Goal: Task Accomplishment & Management: Manage account settings

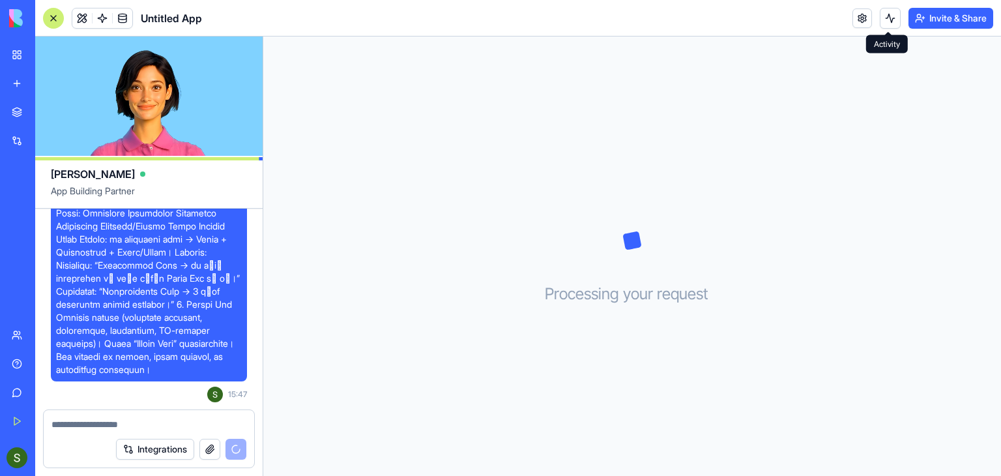
click at [885, 22] on button at bounding box center [890, 18] width 21 height 21
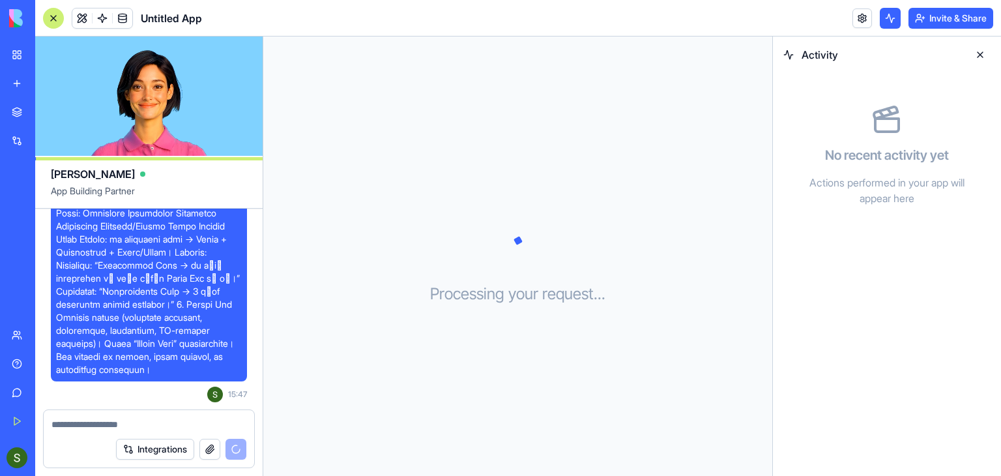
click at [885, 22] on button at bounding box center [890, 18] width 21 height 21
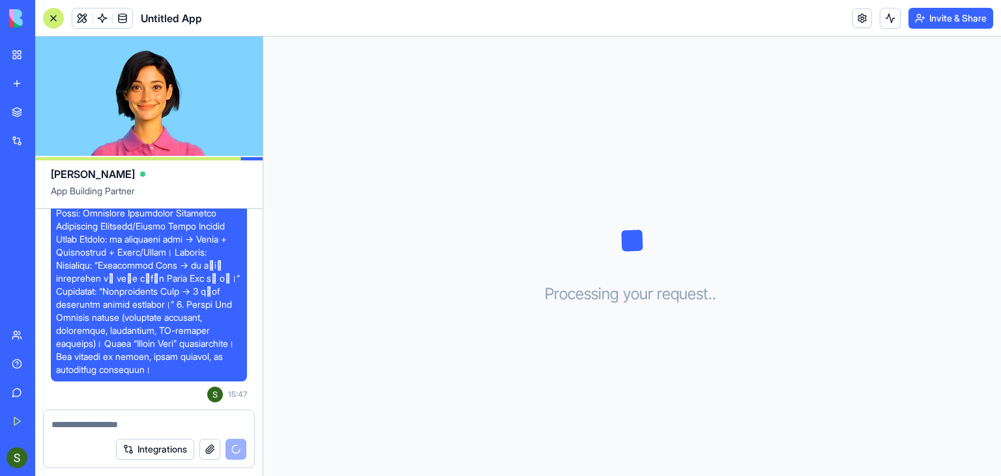
click at [860, 17] on link at bounding box center [863, 18] width 20 height 20
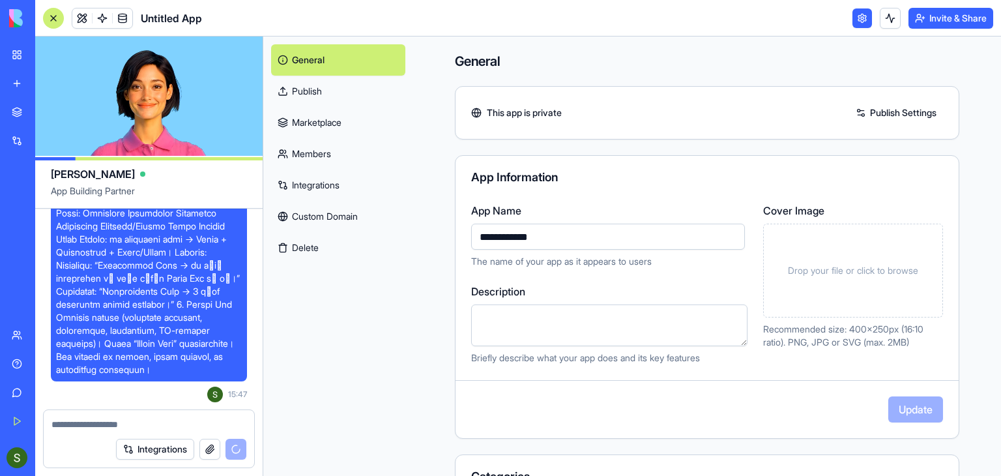
click at [347, 105] on link "Publish" at bounding box center [338, 91] width 134 height 31
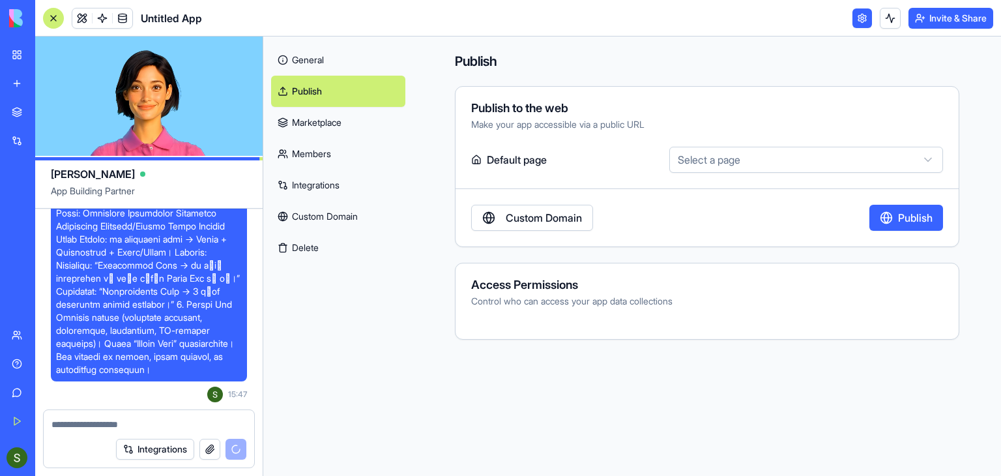
click at [344, 128] on link "Marketplace" at bounding box center [338, 122] width 134 height 31
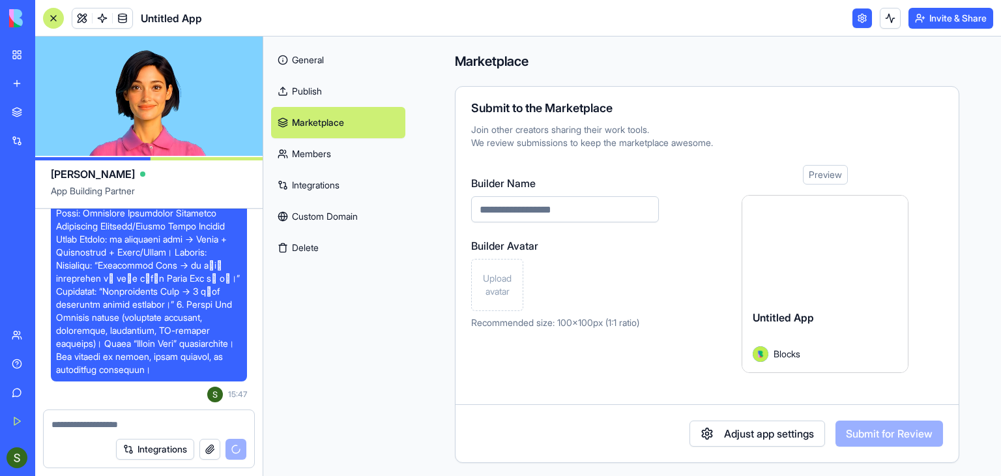
click at [347, 158] on link "Members" at bounding box center [338, 153] width 134 height 31
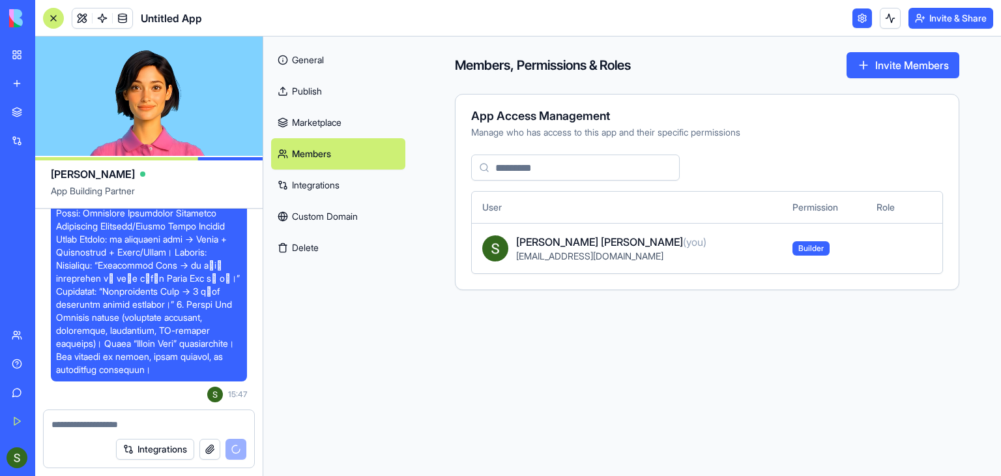
click at [347, 179] on link "Integrations" at bounding box center [338, 184] width 134 height 31
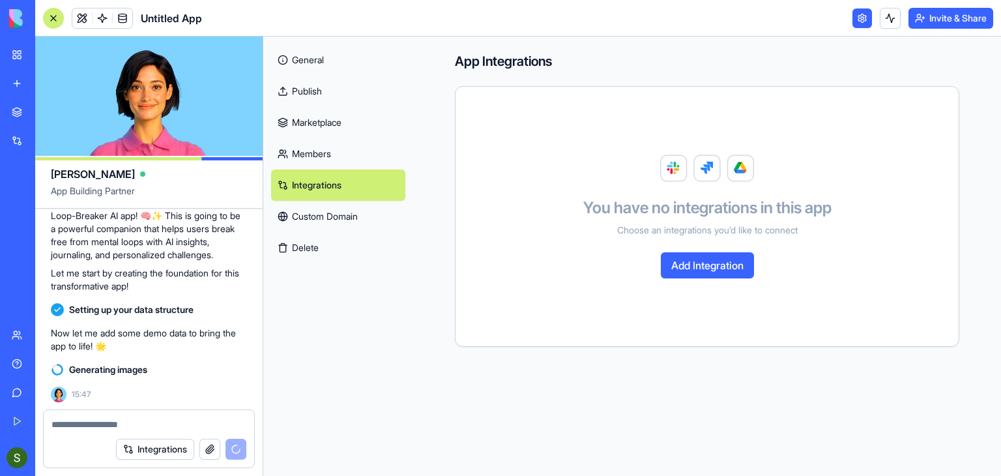
scroll to position [878, 0]
click at [407, 214] on div "General Publish Marketplace Members Integrations Custom Domain Delete" at bounding box center [338, 154] width 150 height 235
click at [371, 218] on link "Custom Domain" at bounding box center [338, 216] width 134 height 31
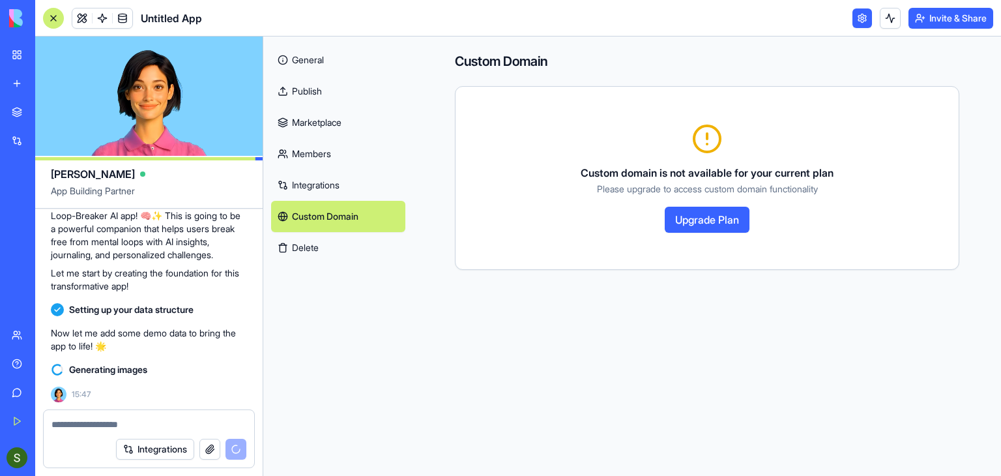
click at [336, 249] on button "Delete" at bounding box center [338, 247] width 134 height 31
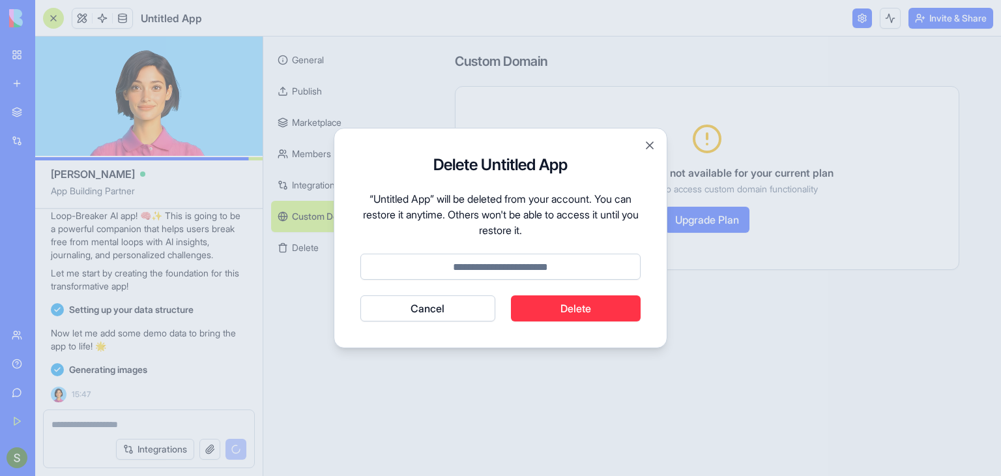
click at [433, 302] on button "Cancel" at bounding box center [427, 308] width 135 height 26
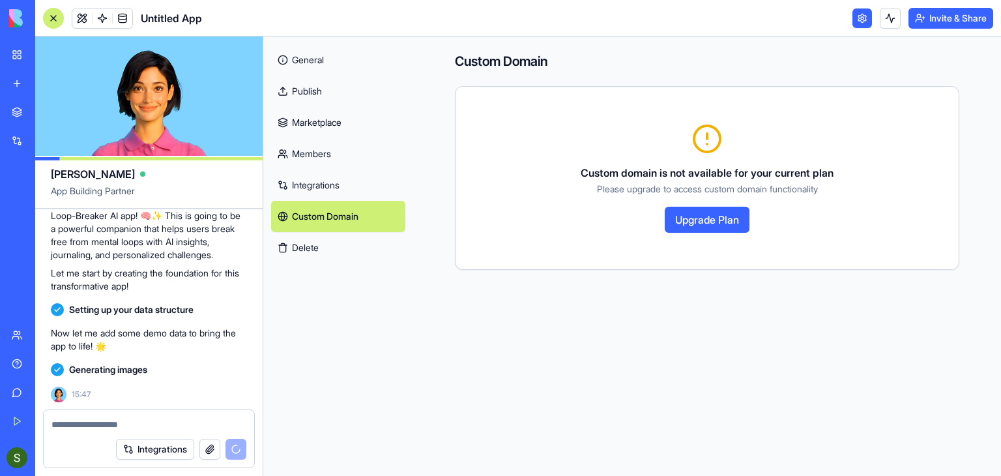
click at [321, 180] on link "Integrations" at bounding box center [338, 184] width 134 height 31
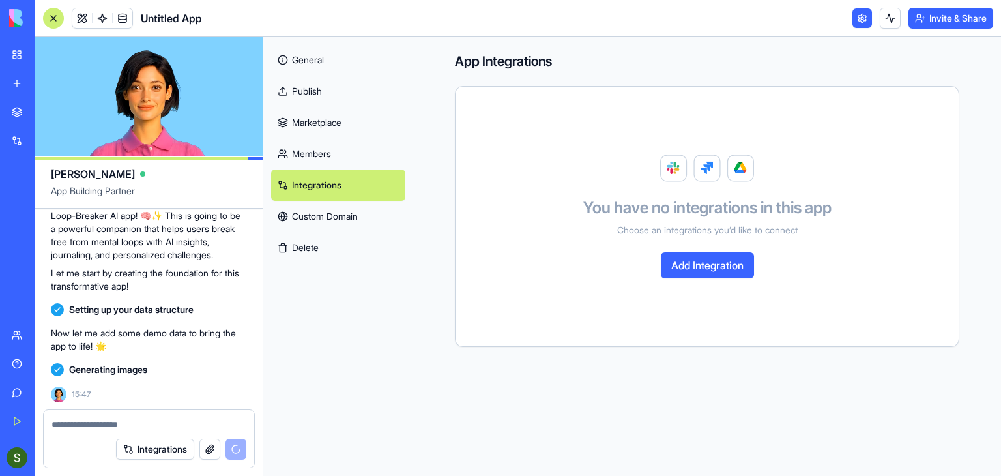
click at [320, 148] on link "Members" at bounding box center [338, 153] width 134 height 31
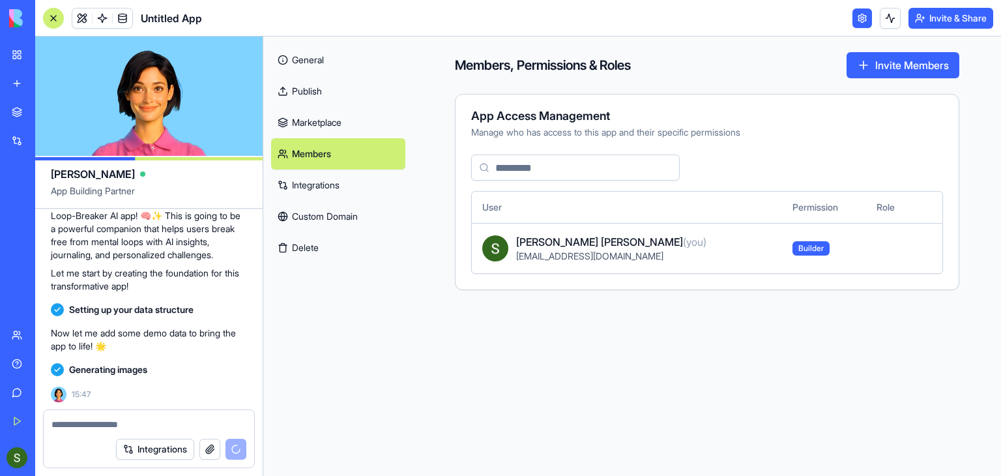
click at [323, 126] on link "Marketplace" at bounding box center [338, 122] width 134 height 31
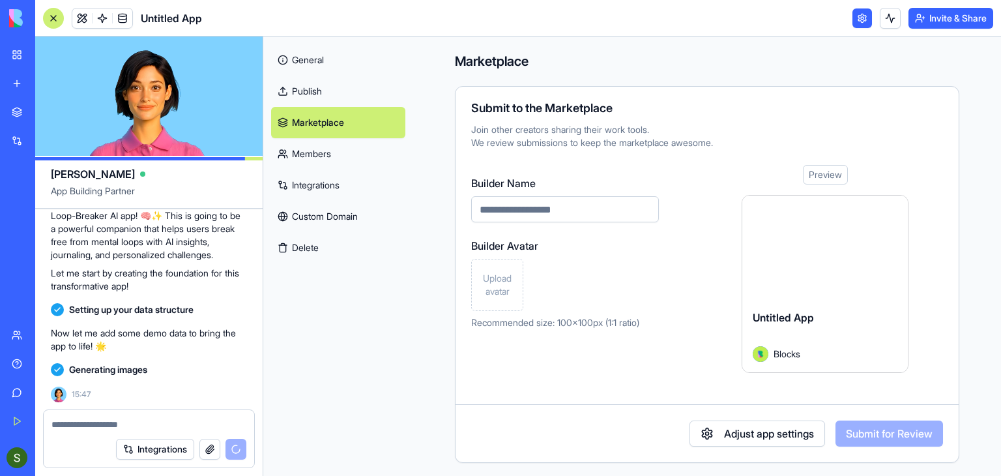
click at [322, 100] on link "Publish" at bounding box center [338, 91] width 134 height 31
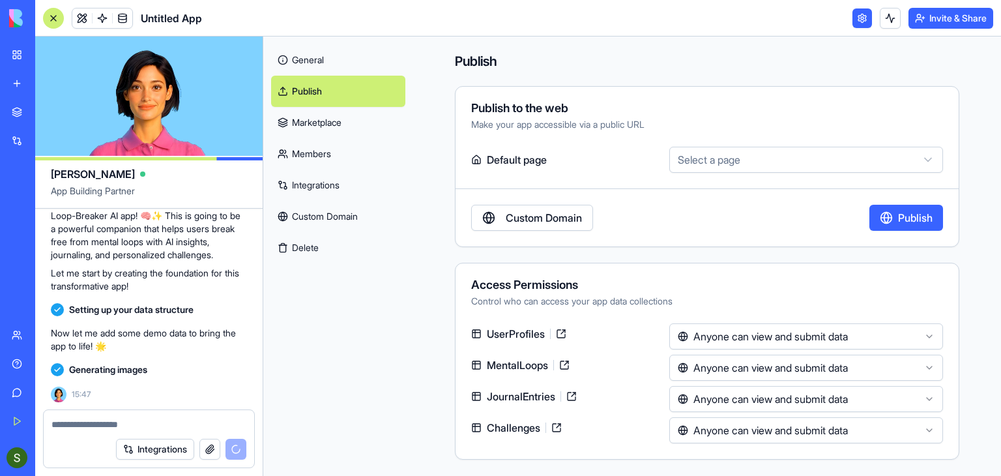
click at [323, 59] on link "General" at bounding box center [338, 59] width 134 height 31
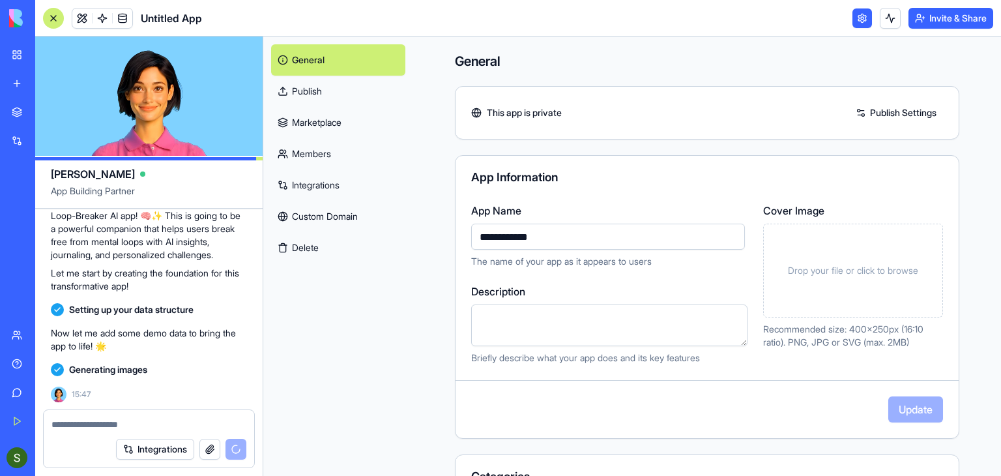
click at [323, 59] on link "General" at bounding box center [338, 59] width 134 height 31
click at [856, 20] on link at bounding box center [863, 18] width 20 height 20
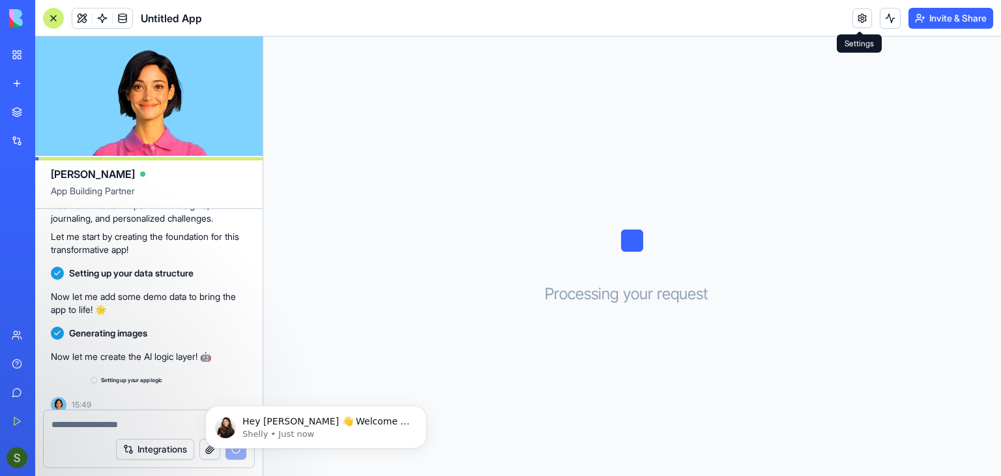
scroll to position [930, 0]
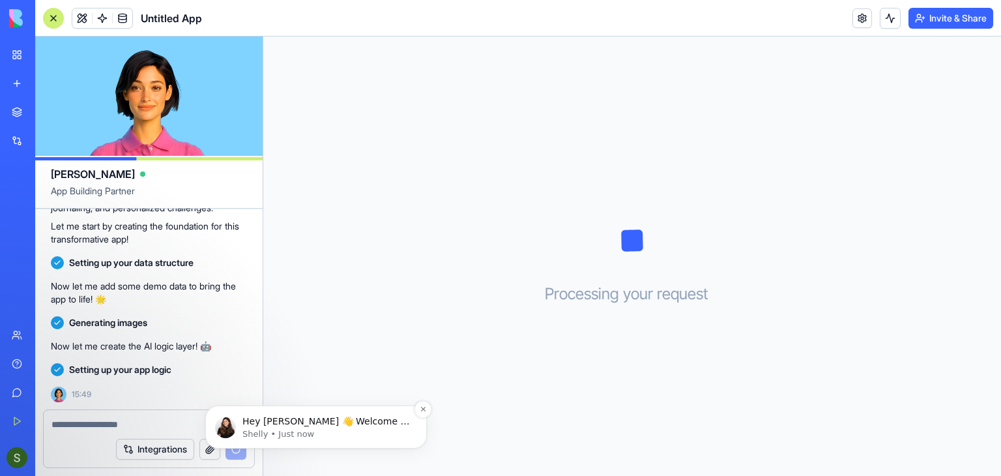
click at [298, 425] on p "Hey [PERSON_NAME] 👋 Welcome to Blocks 🙌 I'm here if you have any questions!" at bounding box center [326, 421] width 168 height 13
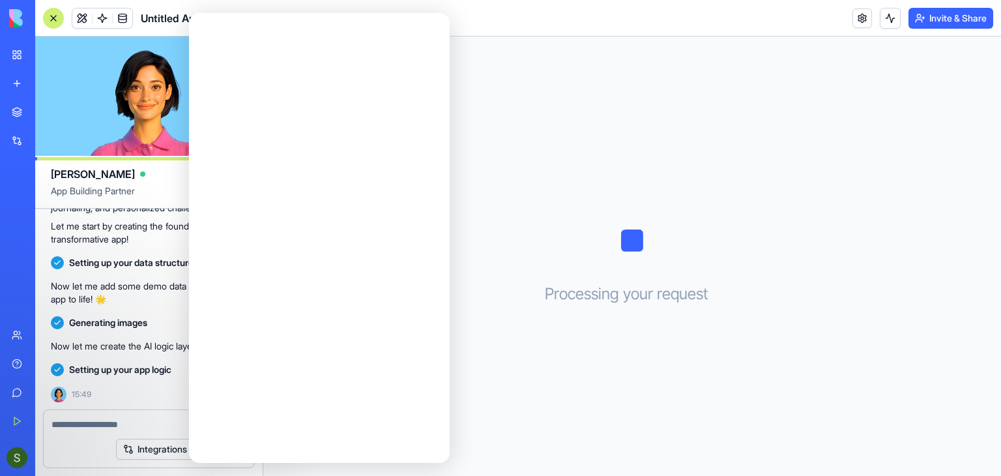
scroll to position [0, 0]
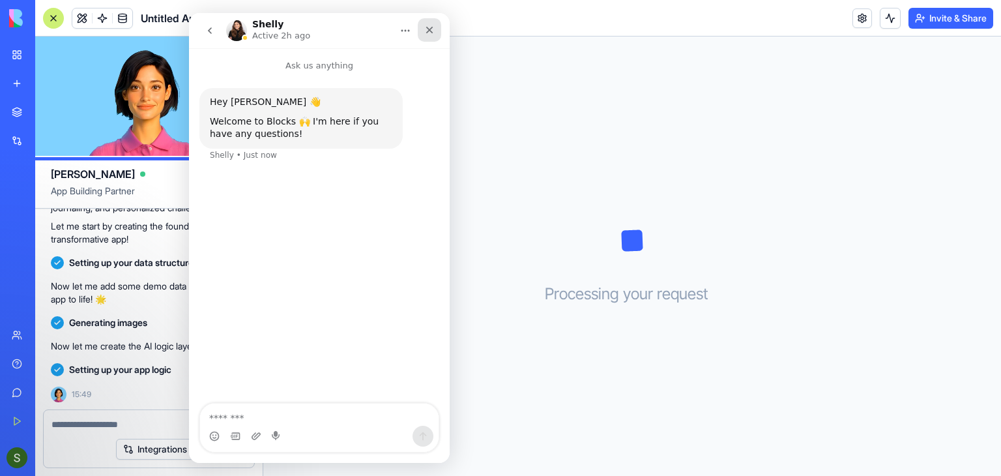
click at [424, 33] on icon "Close" at bounding box center [429, 30] width 10 height 10
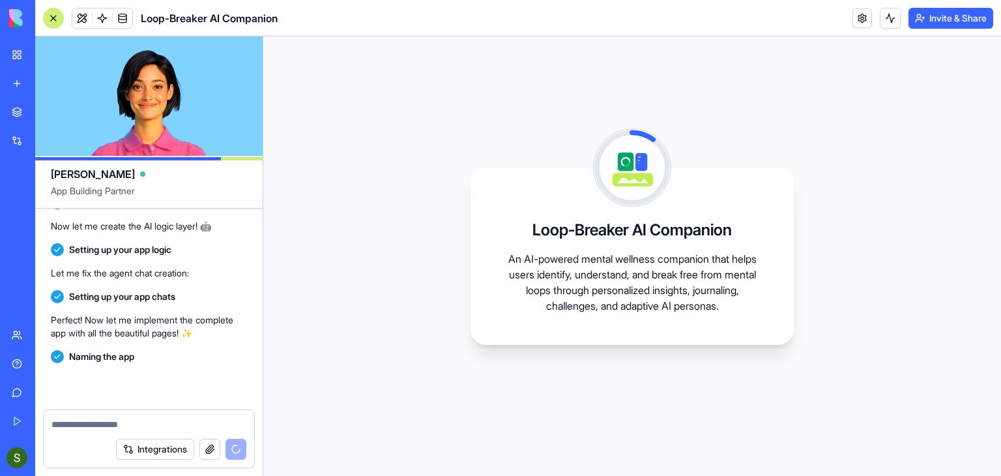
scroll to position [1154, 0]
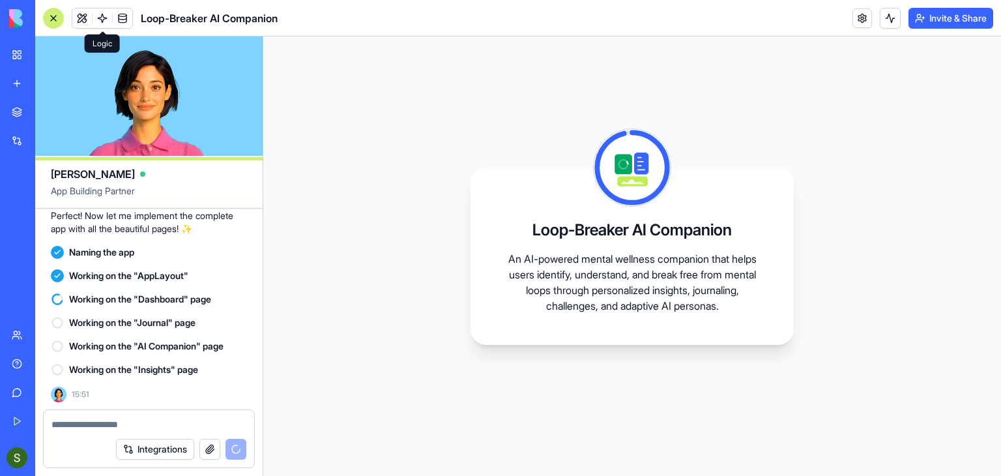
click at [86, 16] on span at bounding box center [102, 18] width 37 height 37
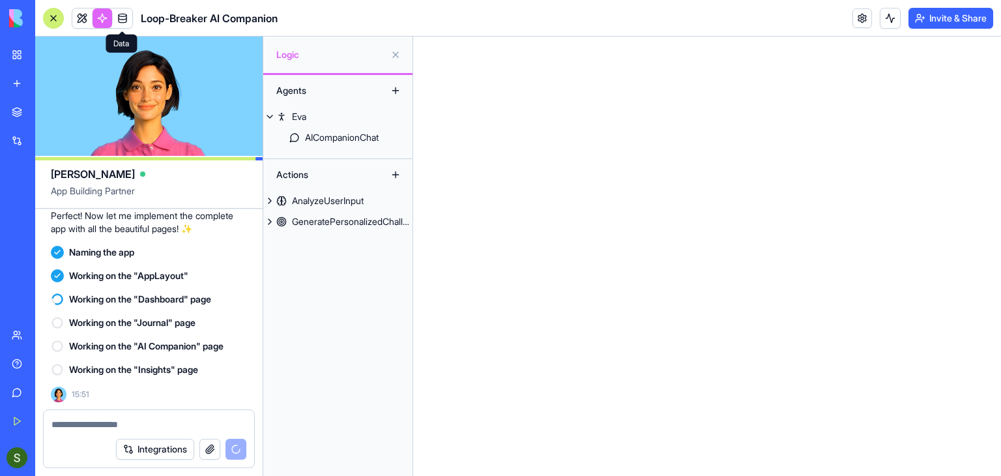
click at [120, 16] on span at bounding box center [122, 18] width 37 height 37
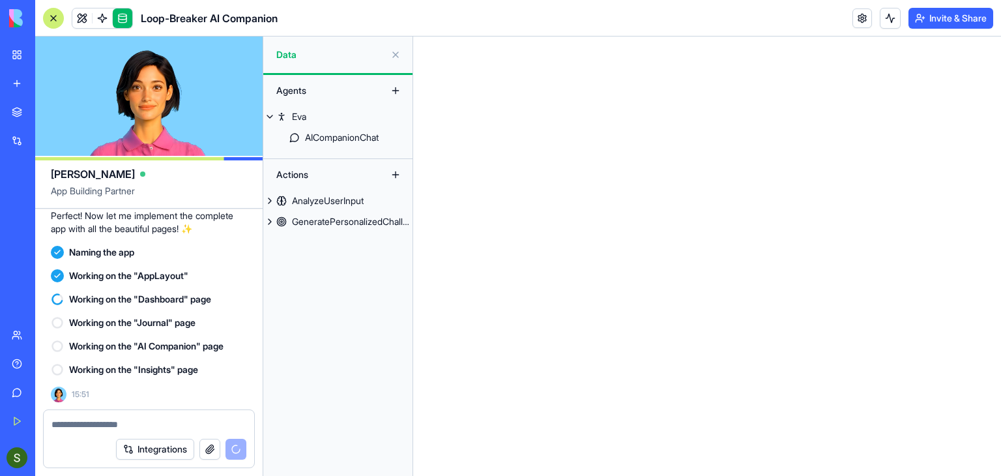
click at [120, 16] on link at bounding box center [123, 18] width 20 height 20
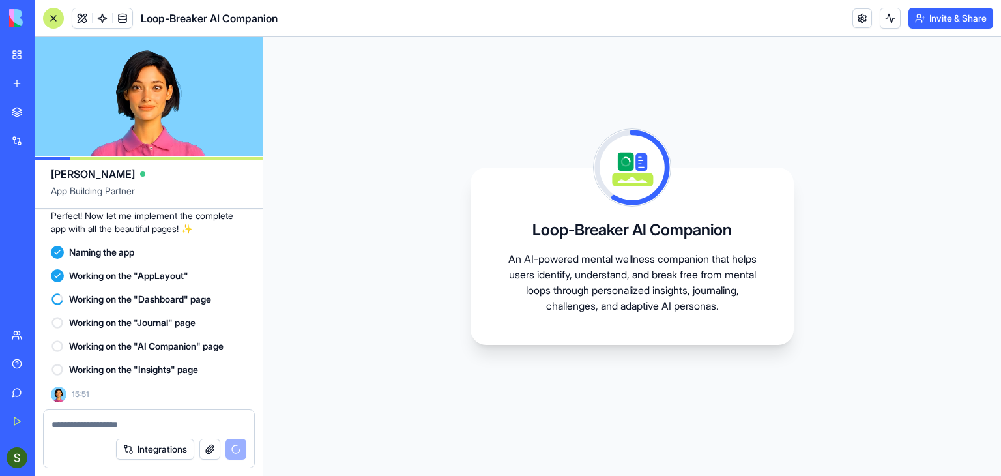
click at [140, 440] on button "Integrations" at bounding box center [155, 449] width 78 height 21
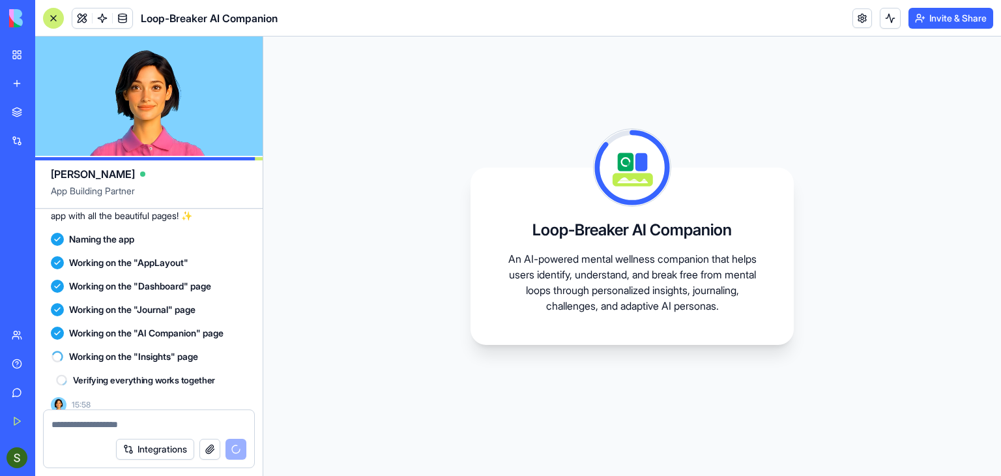
scroll to position [1178, 0]
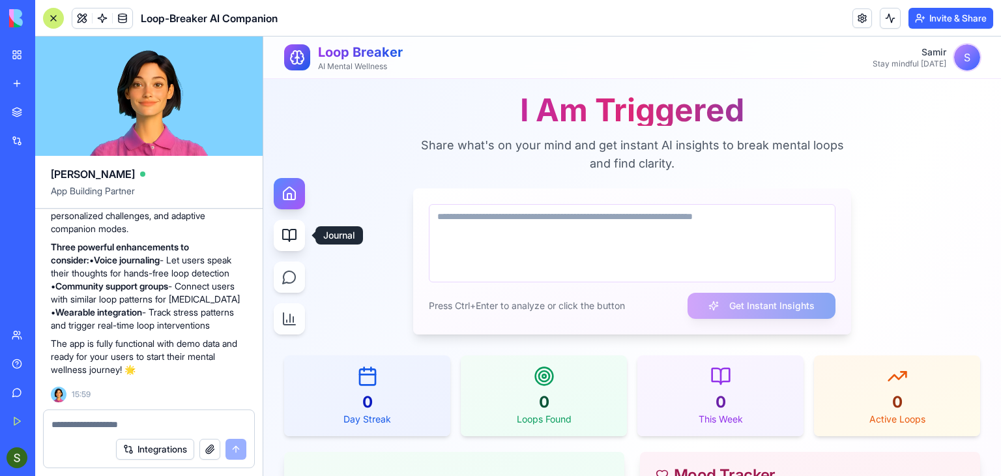
click at [289, 242] on icon at bounding box center [290, 236] width 16 height 16
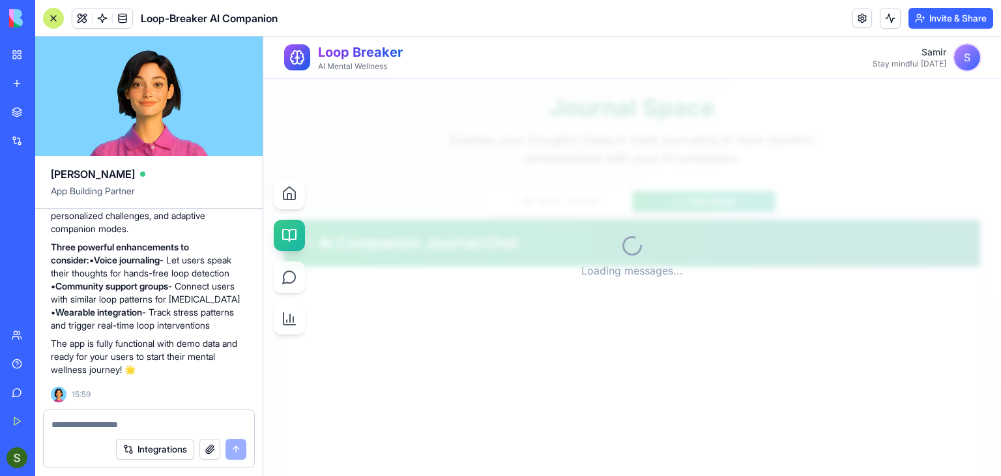
click at [657, 193] on div "Static Journal Chat Mode AI Companion Journal Chat Loading messages... Attach f…" at bounding box center [632, 399] width 696 height 422
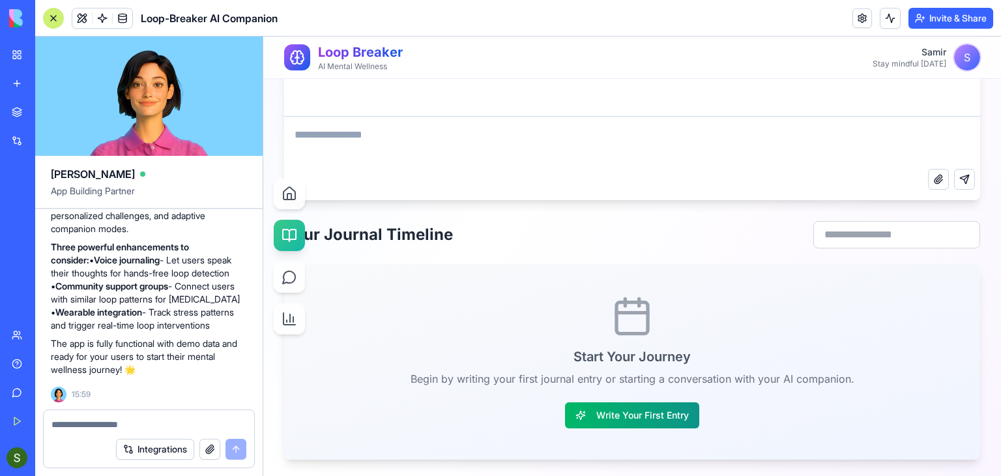
scroll to position [430, 0]
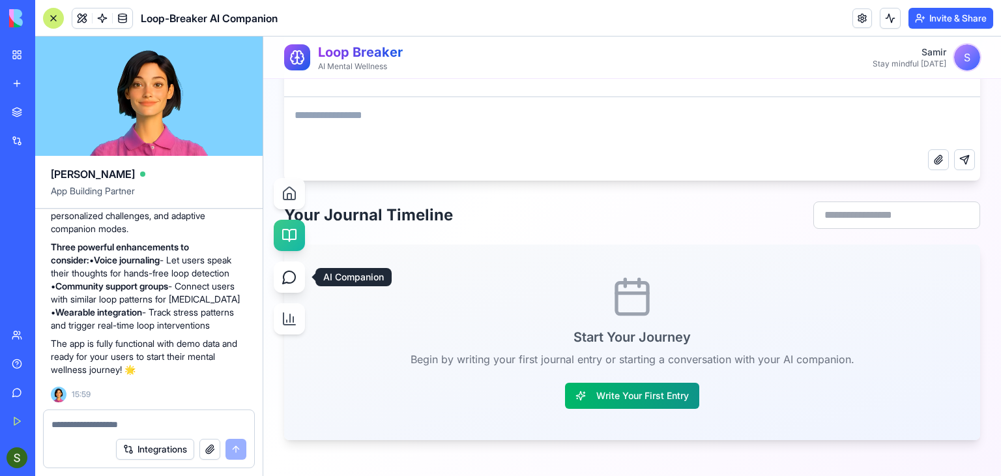
click at [284, 269] on icon at bounding box center [290, 277] width 16 height 16
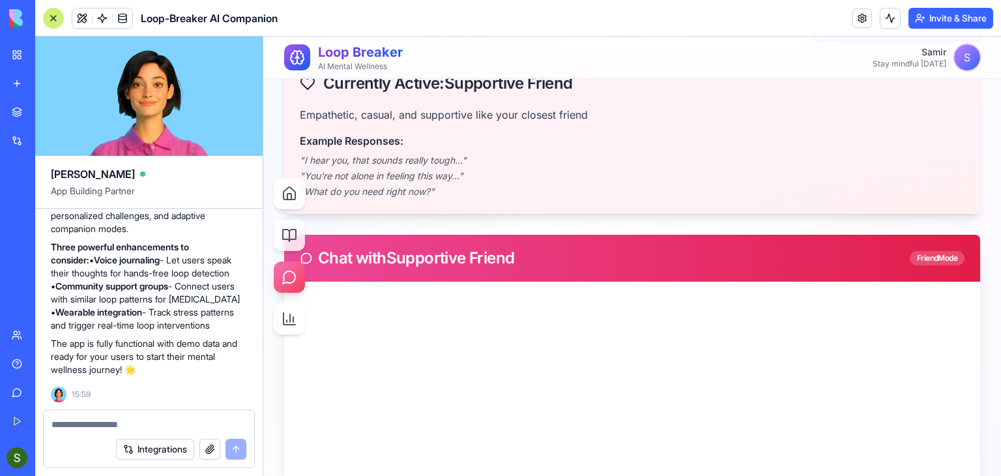
scroll to position [396, 0]
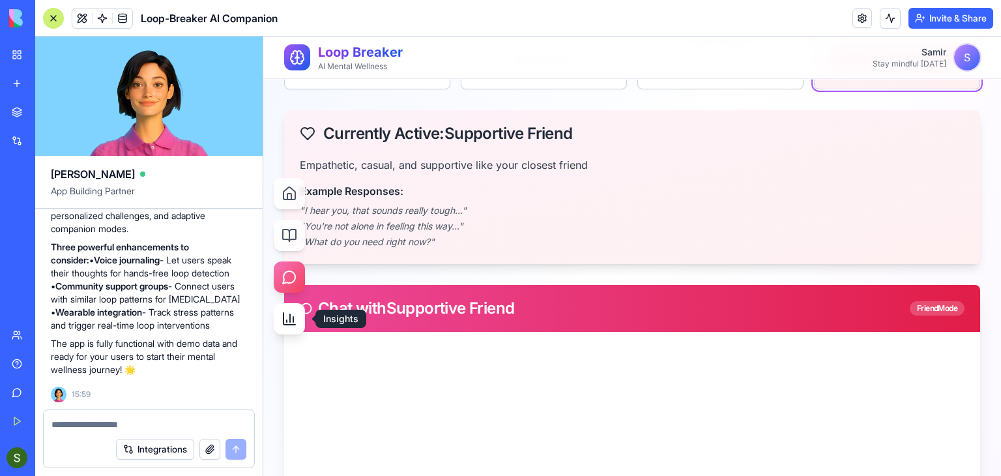
click at [292, 319] on icon at bounding box center [290, 319] width 16 height 16
